Goal: Transaction & Acquisition: Subscribe to service/newsletter

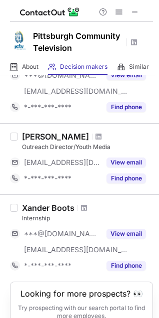
scroll to position [131, 0]
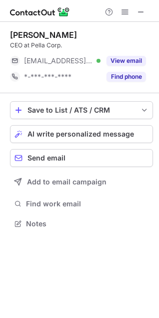
scroll to position [216, 159]
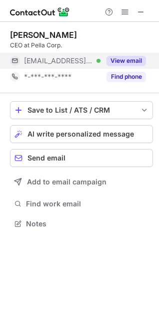
click at [133, 66] on div "View email" at bounding box center [122, 61] width 45 height 16
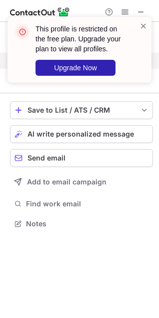
click at [142, 16] on div "This profile is restricted on the free plan. Upgrade your plan to view all prof…" at bounding box center [80, 54] width 160 height 94
click at [139, 10] on div "This profile is restricted on the free plan. Upgrade your plan to view all prof…" at bounding box center [80, 54] width 160 height 94
